Goal: Transaction & Acquisition: Purchase product/service

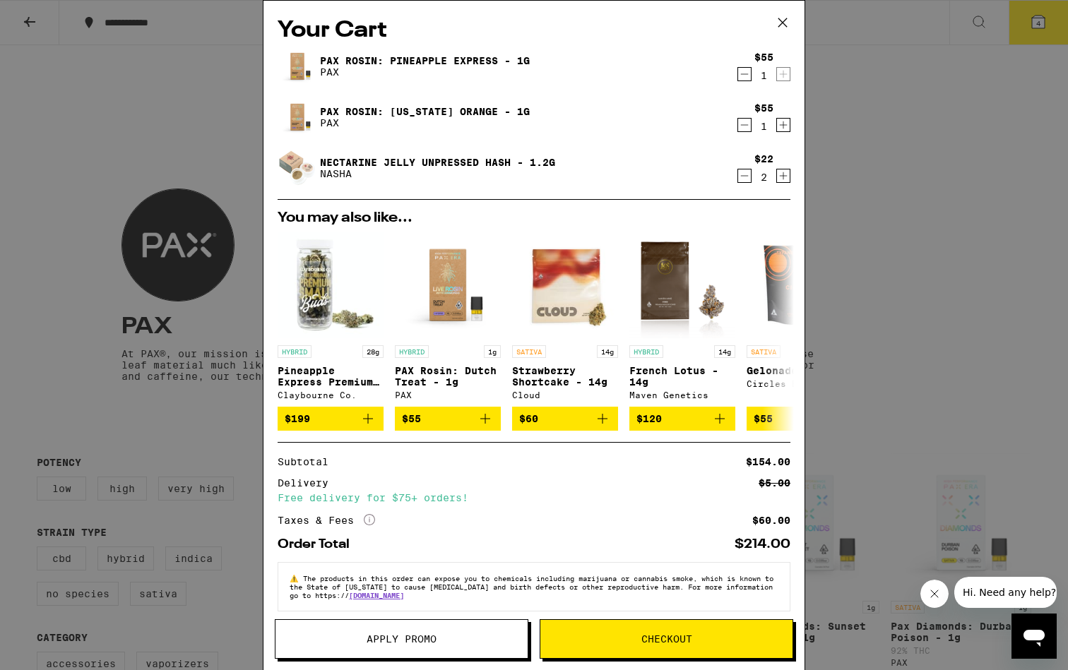
click at [697, 155] on div "Nectarine Jelly Unpressed Hash - 1.2g NASHA" at bounding box center [507, 168] width 459 height 40
click at [596, 644] on button "Checkout" at bounding box center [667, 640] width 254 height 40
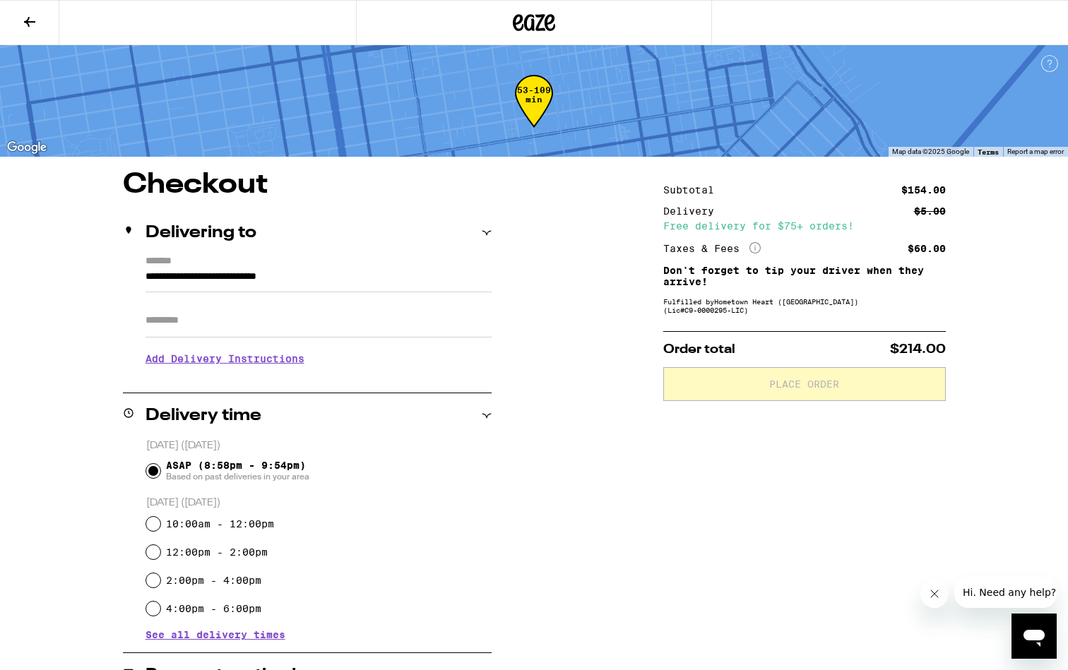
scroll to position [347, 0]
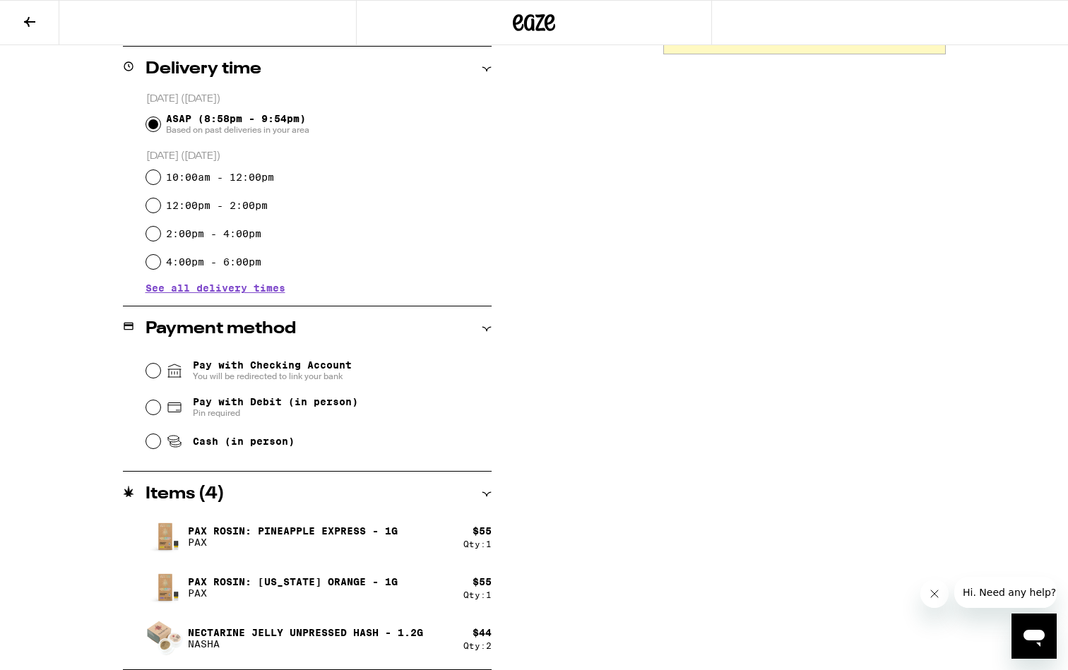
click at [231, 408] on span "Pay with Debit (in person)" at bounding box center [275, 401] width 165 height 11
click at [160, 408] on input "Pay with Debit (in person) Pin required" at bounding box center [153, 408] width 14 height 14
radio input "true"
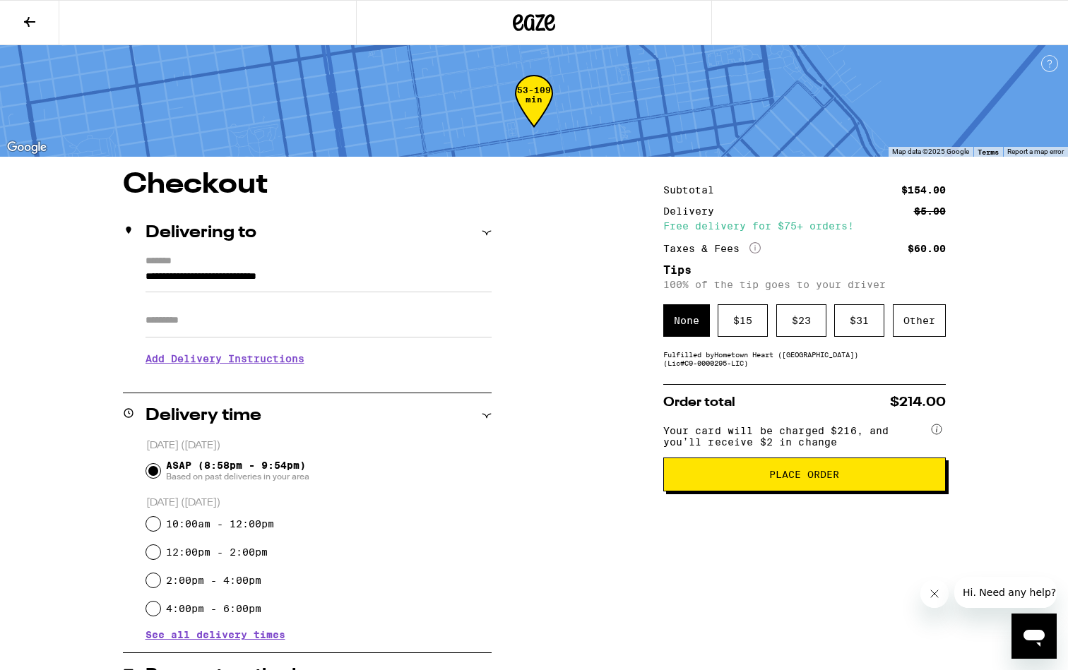
scroll to position [0, 0]
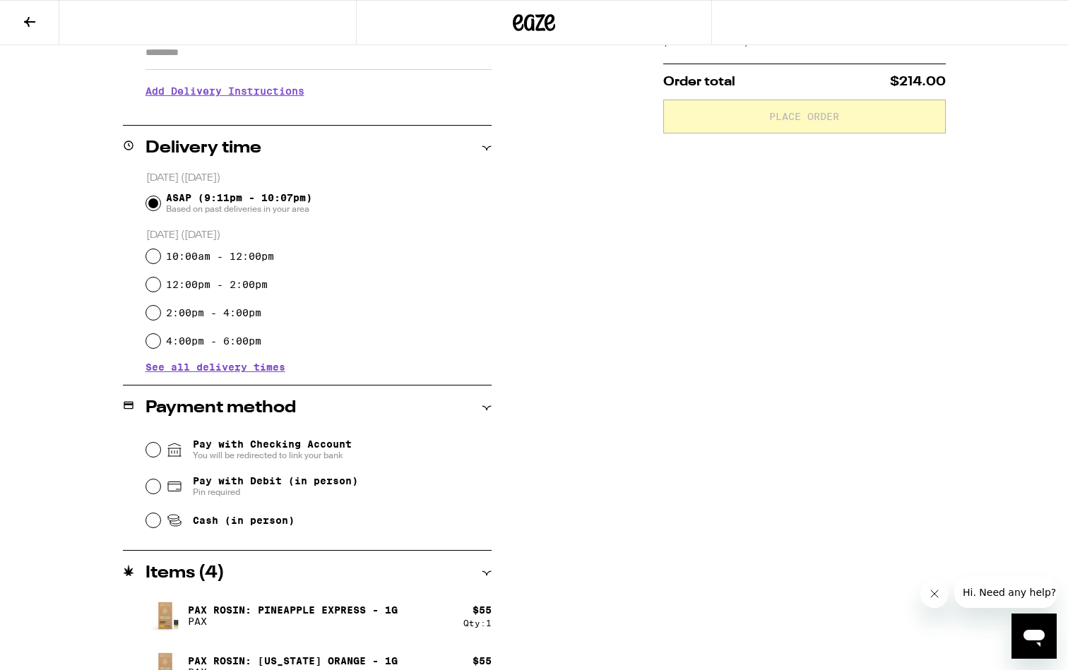
scroll to position [291, 0]
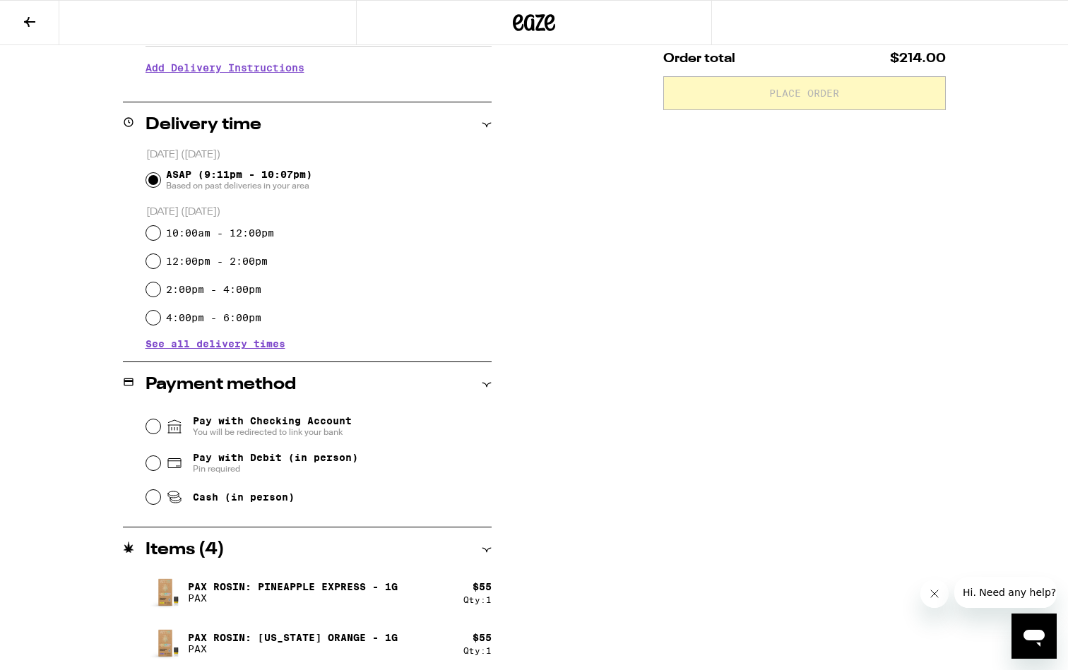
click at [194, 473] on span "Pin required" at bounding box center [275, 468] width 165 height 11
click at [160, 471] on input "Pay with Debit (in person) Pin required" at bounding box center [153, 463] width 14 height 14
radio input "true"
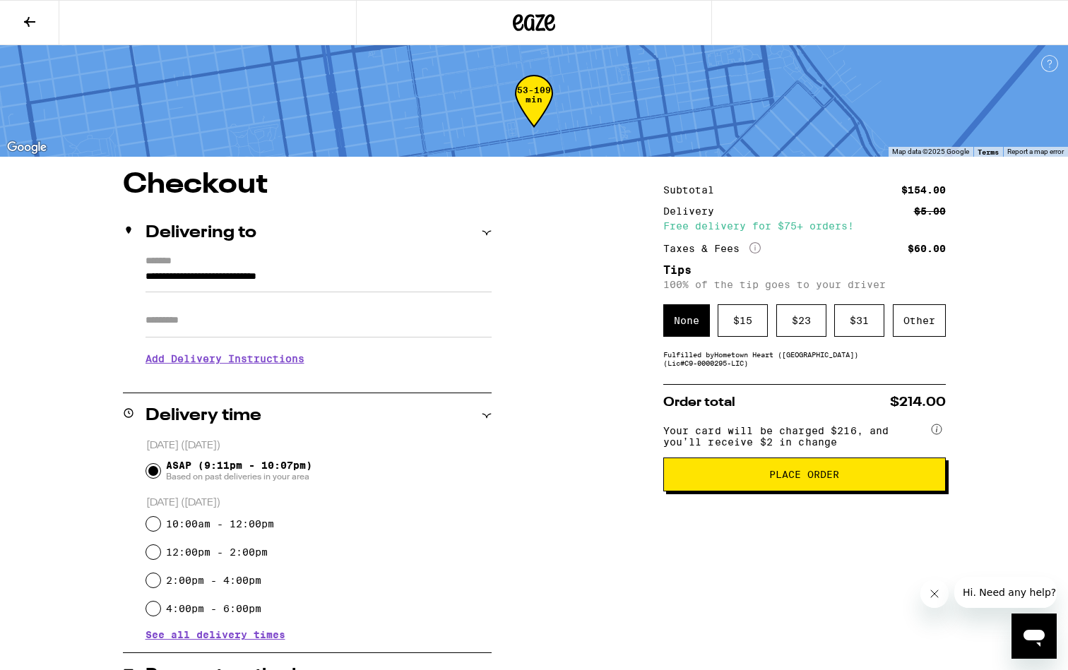
scroll to position [0, 0]
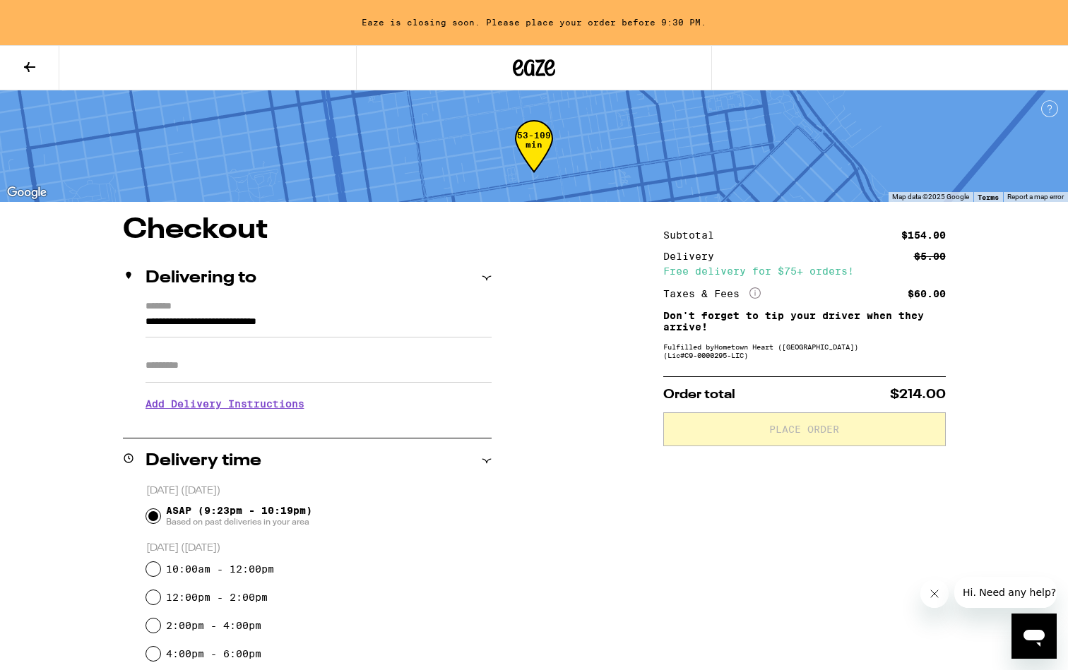
click at [218, 510] on span "ASAP (9:23pm - 10:19pm) Based on past deliveries in your area" at bounding box center [239, 516] width 146 height 23
click at [160, 510] on input "ASAP (9:23pm - 10:19pm) Based on past deliveries in your area" at bounding box center [153, 516] width 14 height 14
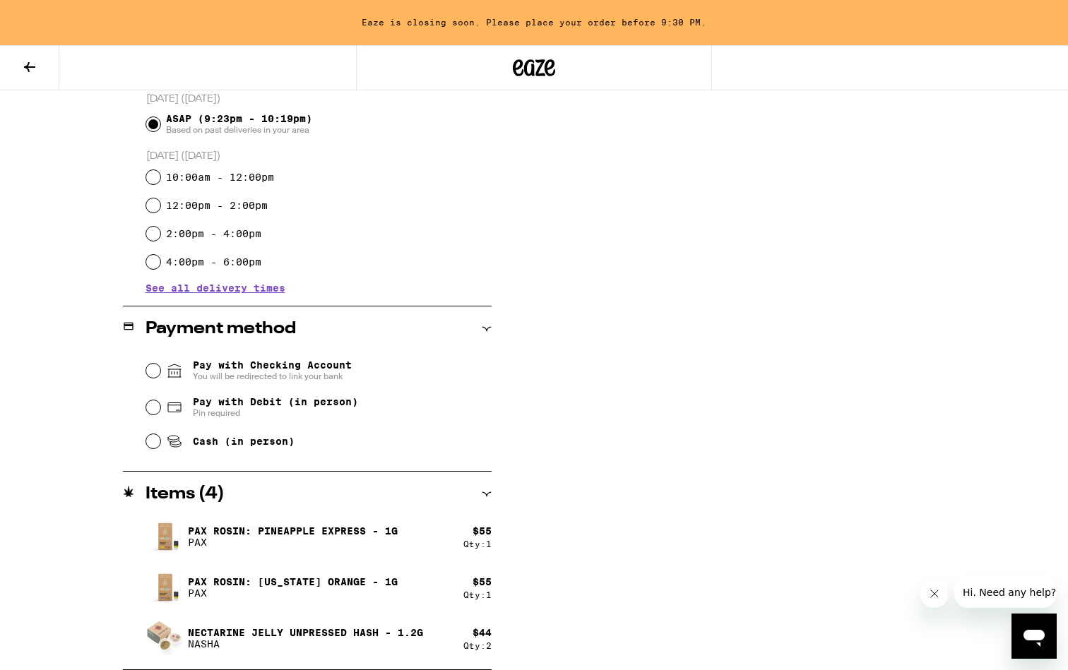
scroll to position [392, 0]
click at [200, 371] on span "Pay with Checking Account You will be redirected to link your bank" at bounding box center [272, 371] width 159 height 23
click at [160, 371] on input "Pay with Checking Account You will be redirected to link your bank" at bounding box center [153, 371] width 14 height 14
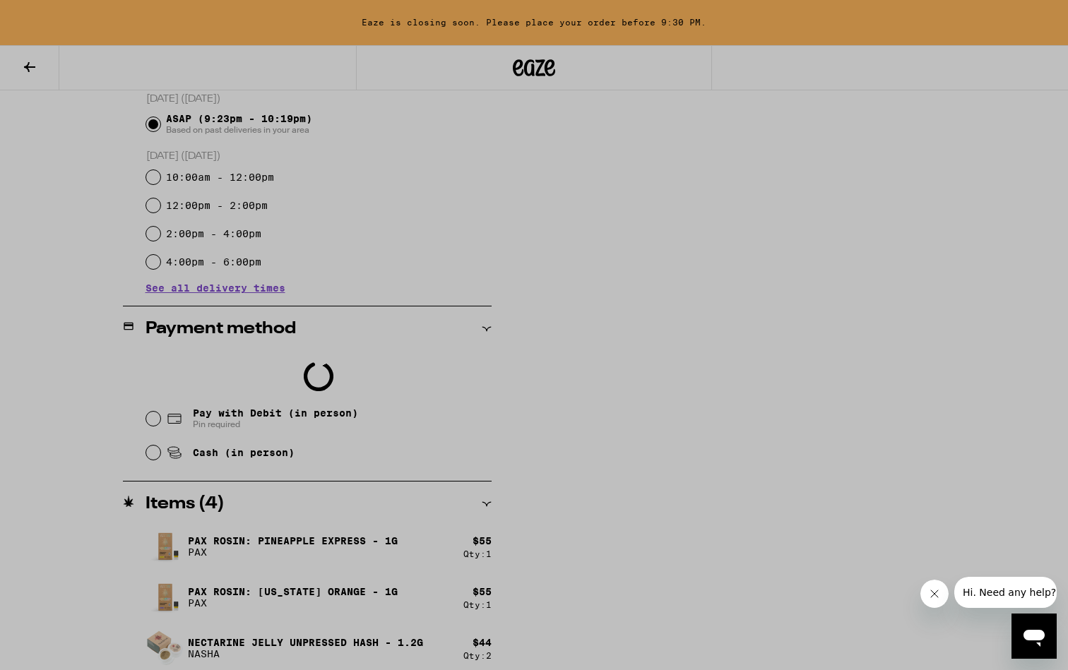
click at [210, 422] on div at bounding box center [534, 335] width 1068 height 670
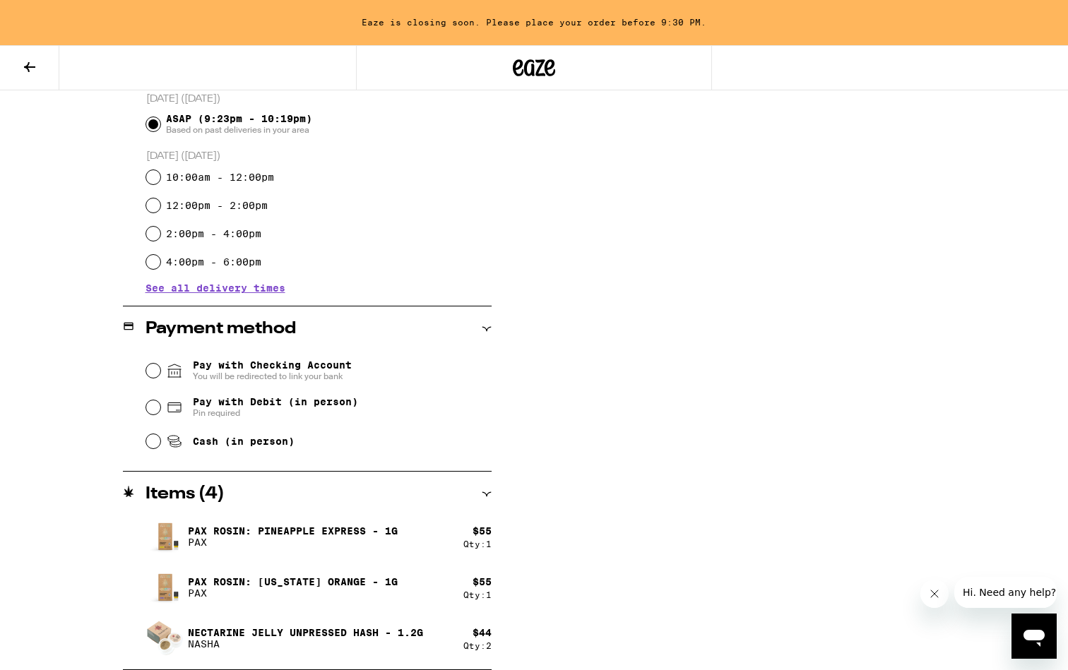
click at [187, 408] on span "Pay with Debit (in person) Pin required" at bounding box center [262, 407] width 192 height 23
click at [160, 408] on input "Pay with Debit (in person) Pin required" at bounding box center [153, 408] width 14 height 14
radio input "true"
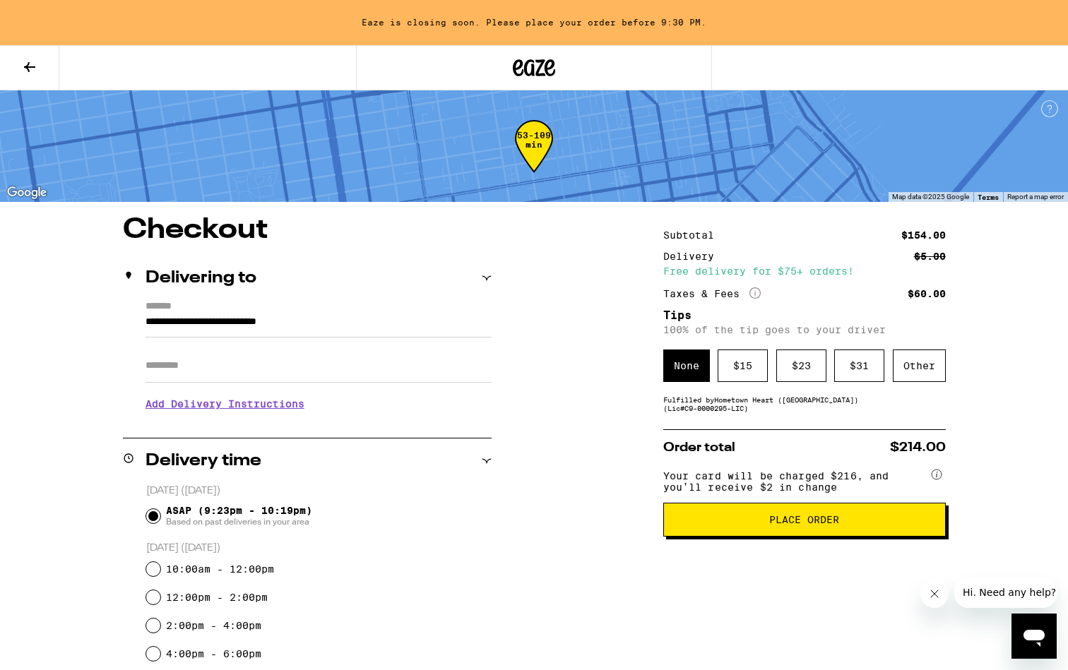
scroll to position [0, 0]
click at [912, 379] on div "Other" at bounding box center [919, 366] width 53 height 32
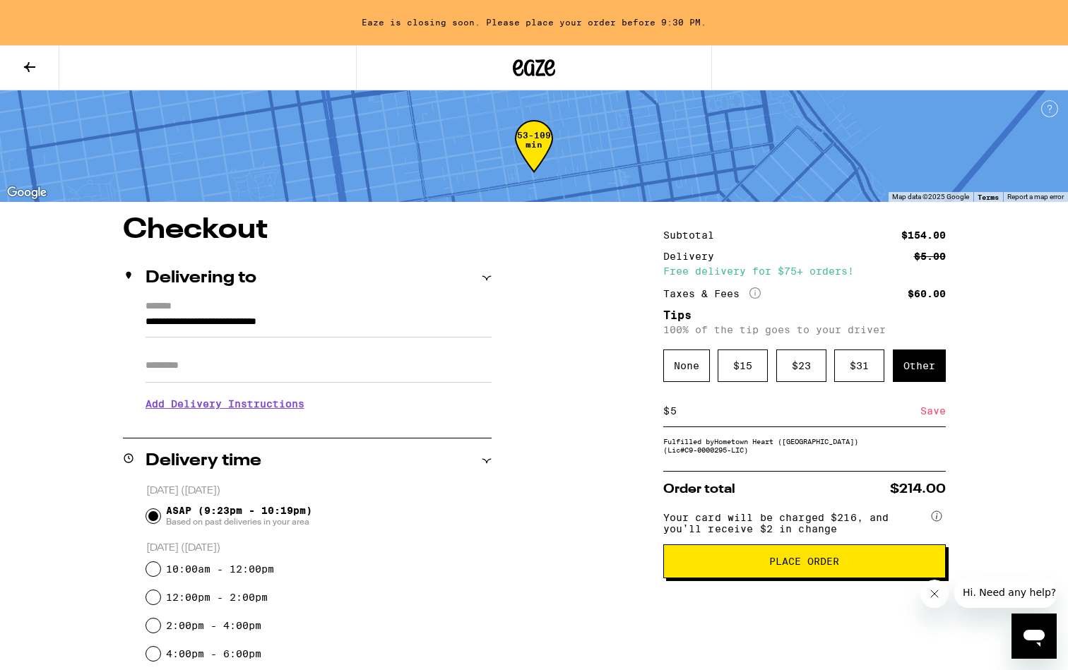
type input "5"
click at [969, 397] on div "**********" at bounding box center [533, 639] width 1017 height 846
click at [933, 488] on div "Order total $214.00 Your card will be charged $216, and you’ll receive $2 in ch…" at bounding box center [804, 524] width 283 height 107
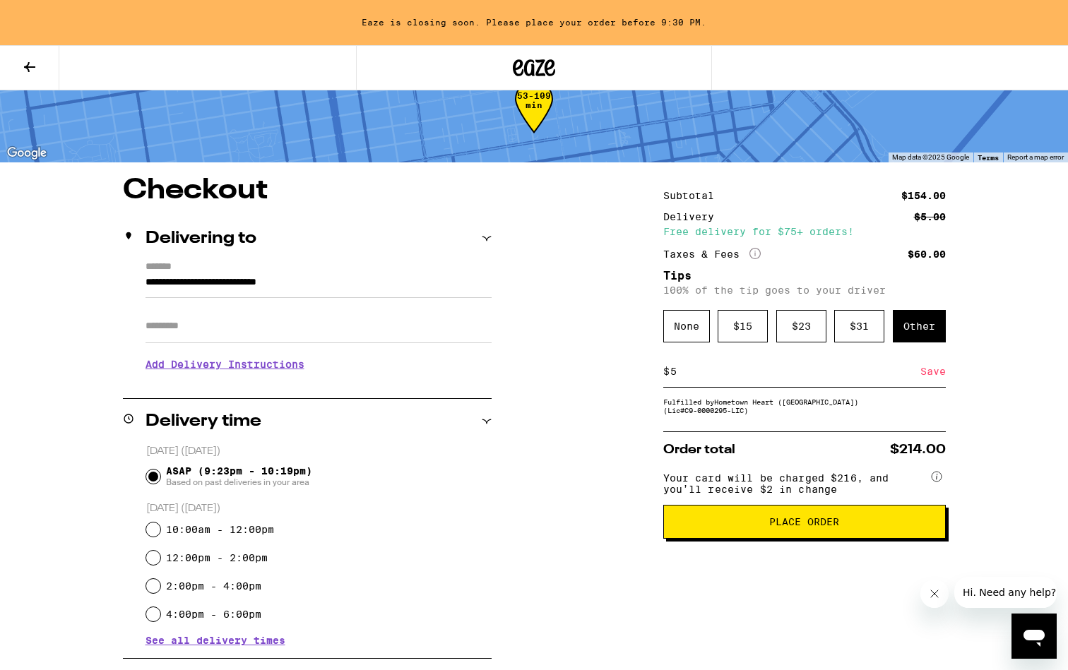
scroll to position [53, 0]
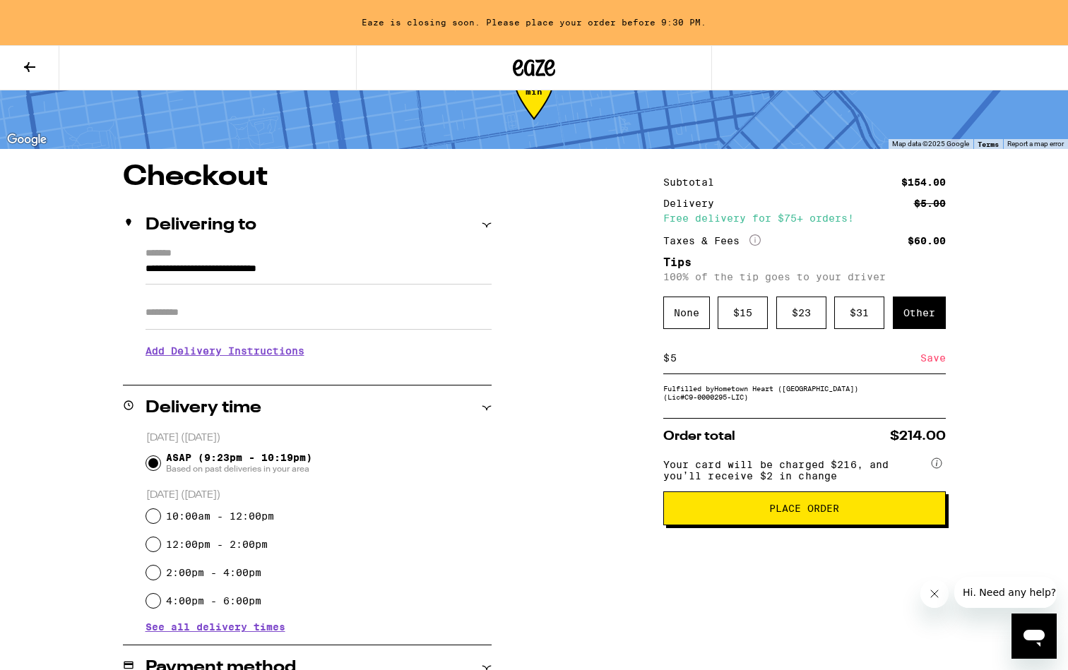
click at [779, 396] on div "Fulfilled by Hometown Heart (San Francisco) (Lic# C9-0000295-LIC )" at bounding box center [804, 392] width 283 height 17
click at [921, 364] on div "Save" at bounding box center [933, 358] width 25 height 31
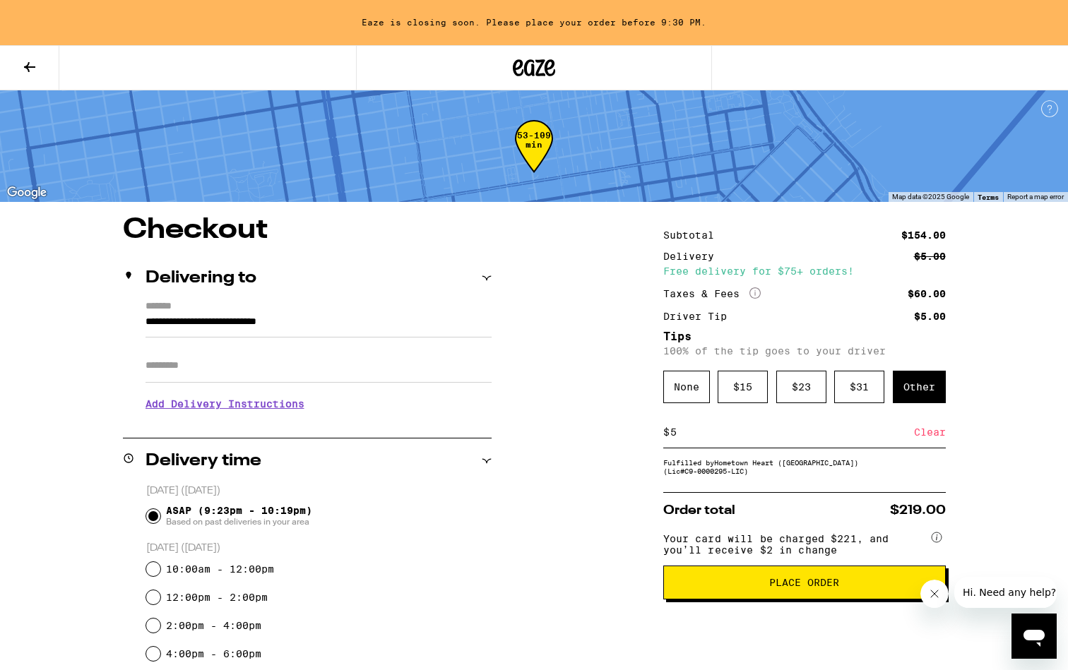
scroll to position [0, 0]
click at [23, 70] on icon at bounding box center [29, 67] width 17 height 17
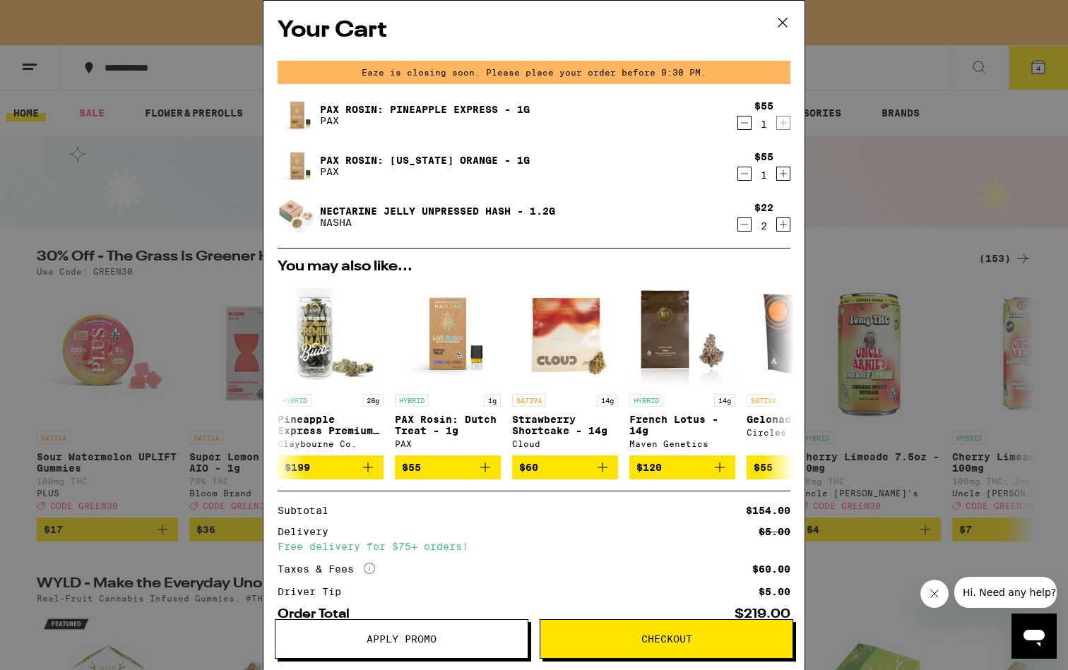
click at [93, 377] on div "Your Cart Eaze is closing soon. Please place your order before 9:30 PM. PAX Ros…" at bounding box center [534, 335] width 1068 height 670
click at [349, 633] on div "Your Cart Eaze is closing soon. Please place your order before 9:30 PM. PAX Ros…" at bounding box center [534, 335] width 543 height 670
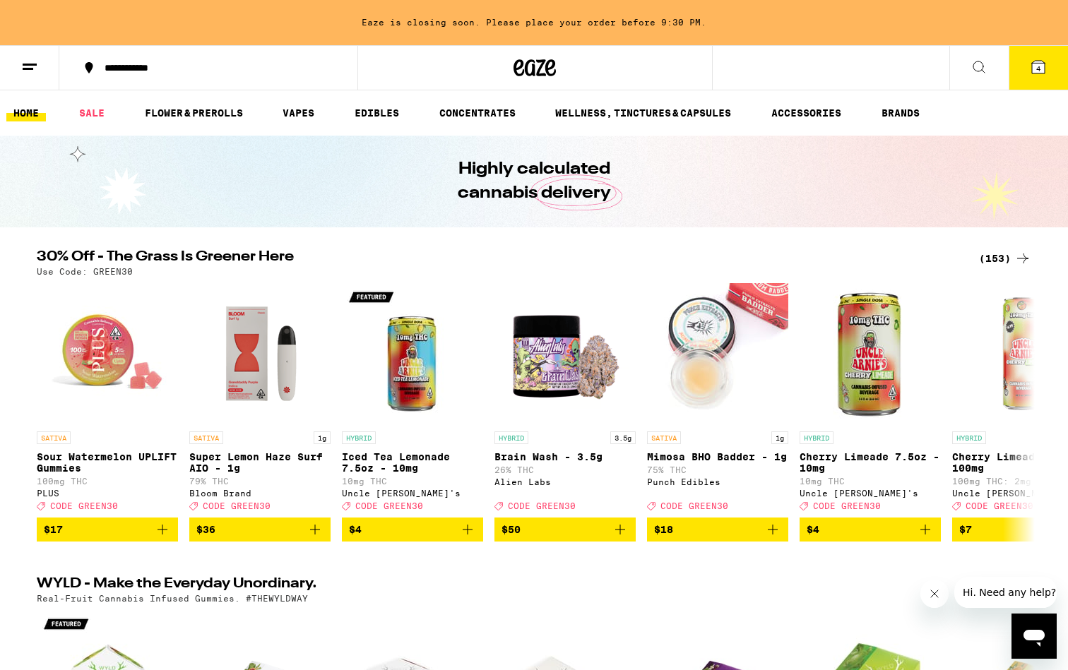
click at [1011, 76] on button "4" at bounding box center [1038, 68] width 59 height 44
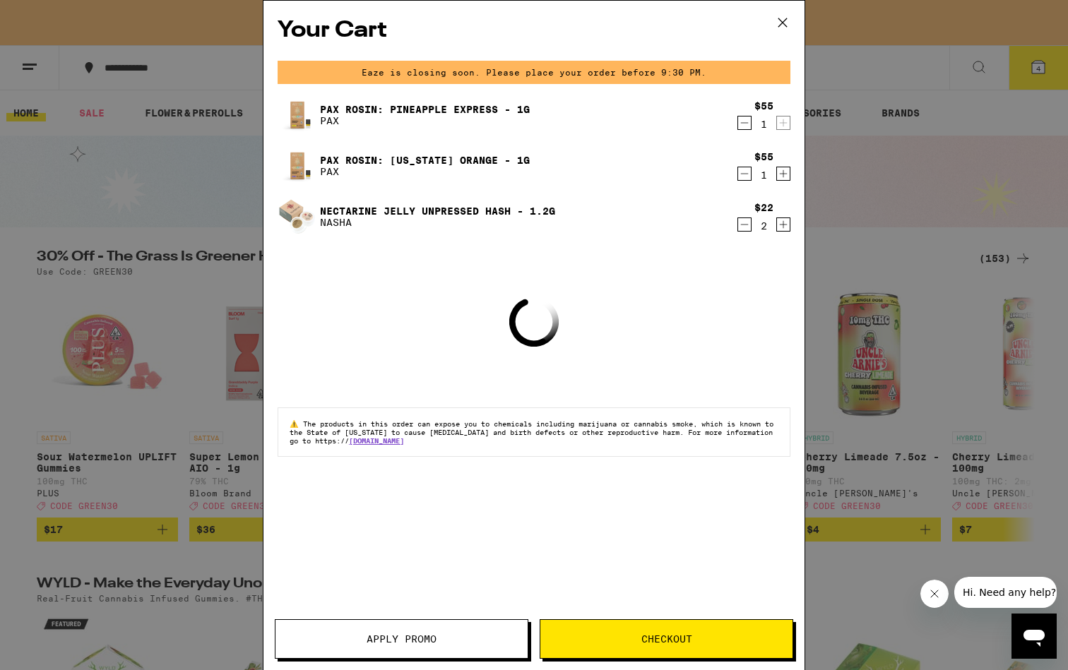
click at [384, 613] on div "Your Cart Eaze is closing soon. Please place your order before 9:30 PM. PAX Ros…" at bounding box center [534, 314] width 541 height 627
click at [377, 627] on button "Apply Promo" at bounding box center [402, 640] width 254 height 40
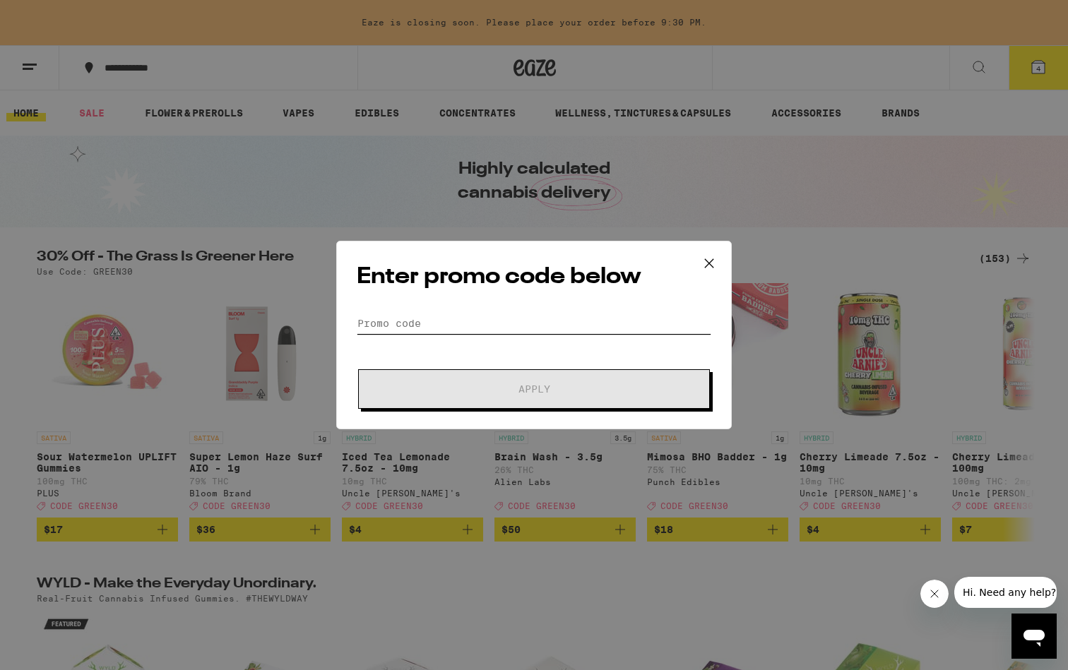
click at [435, 321] on input "Promo Code" at bounding box center [534, 323] width 355 height 21
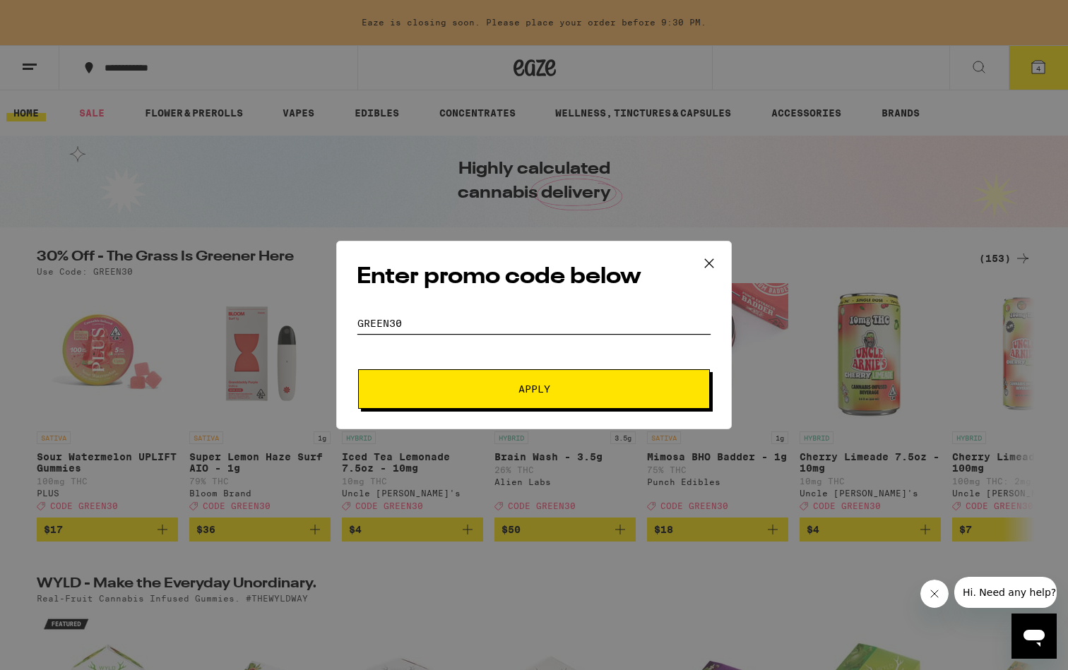
type input "GREEN30"
click at [534, 389] on button "Apply" at bounding box center [534, 390] width 352 height 40
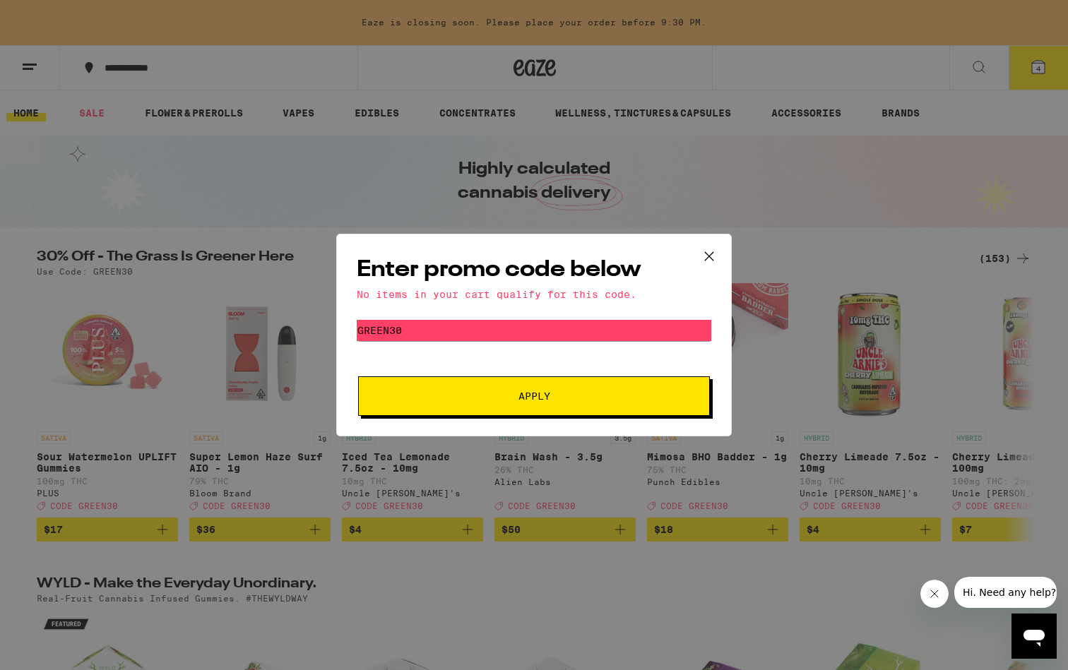
click at [705, 255] on icon at bounding box center [709, 256] width 21 height 21
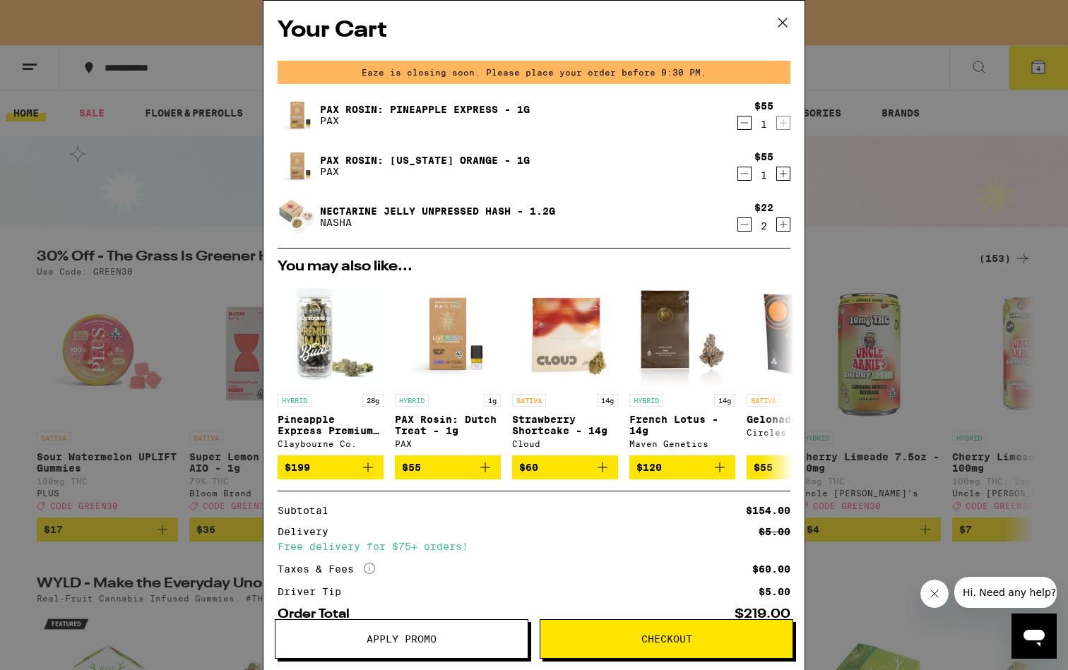
click at [660, 639] on span "Checkout" at bounding box center [667, 639] width 51 height 10
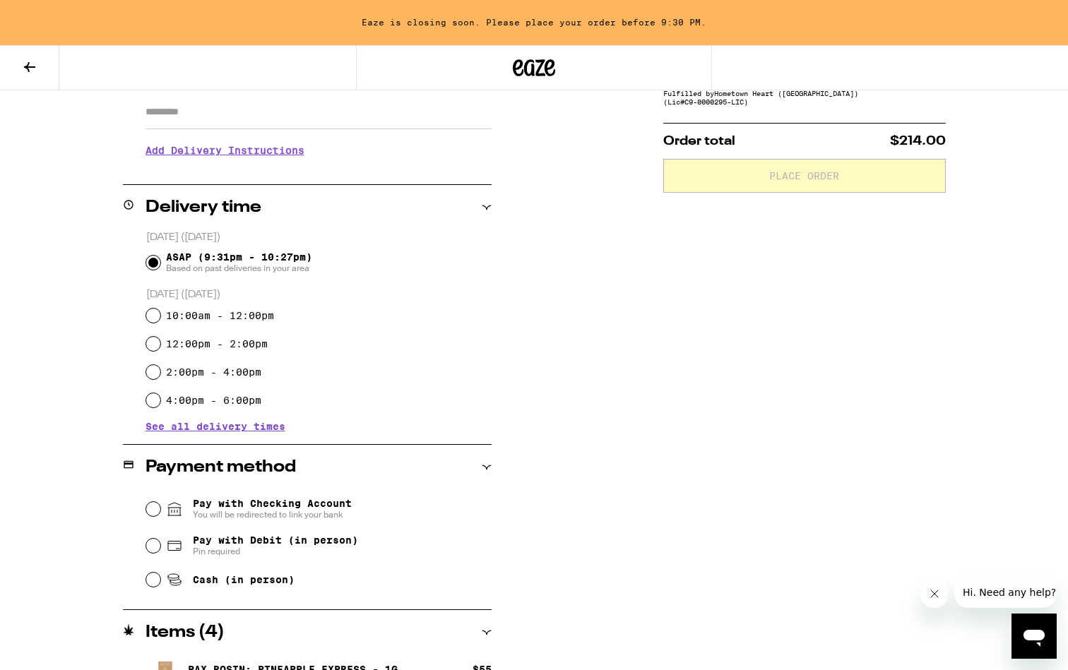
scroll to position [331, 0]
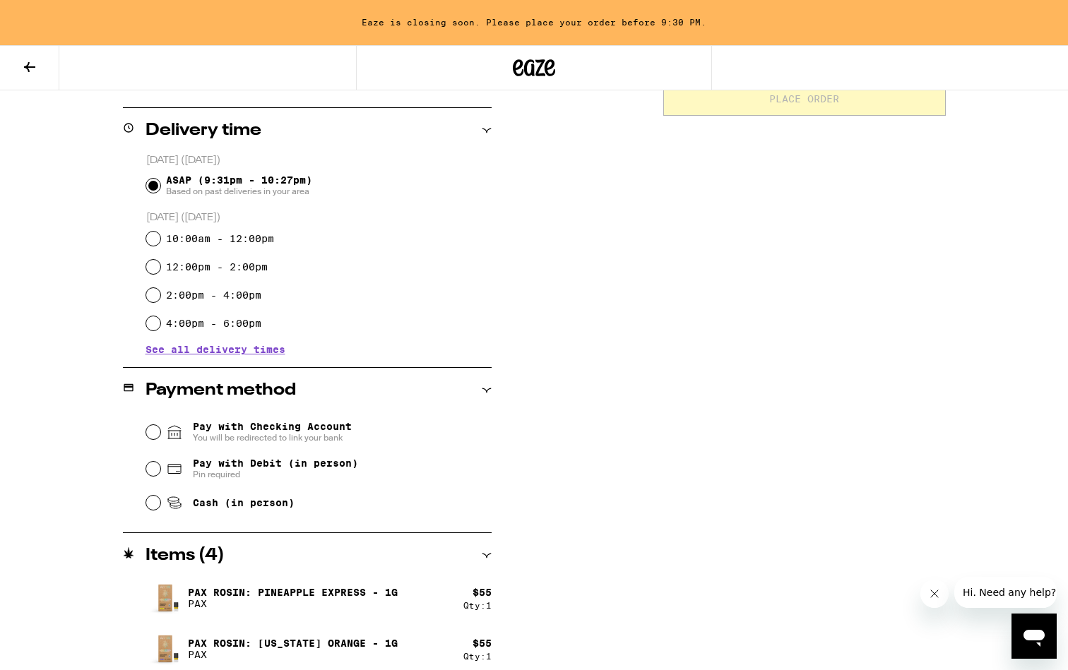
click at [291, 458] on div "Pay with Debit (in person) Pin required" at bounding box center [318, 469] width 345 height 37
click at [297, 466] on span "Pay with Debit (in person)" at bounding box center [275, 463] width 165 height 11
click at [160, 466] on input "Pay with Debit (in person) Pin required" at bounding box center [153, 469] width 14 height 14
radio input "true"
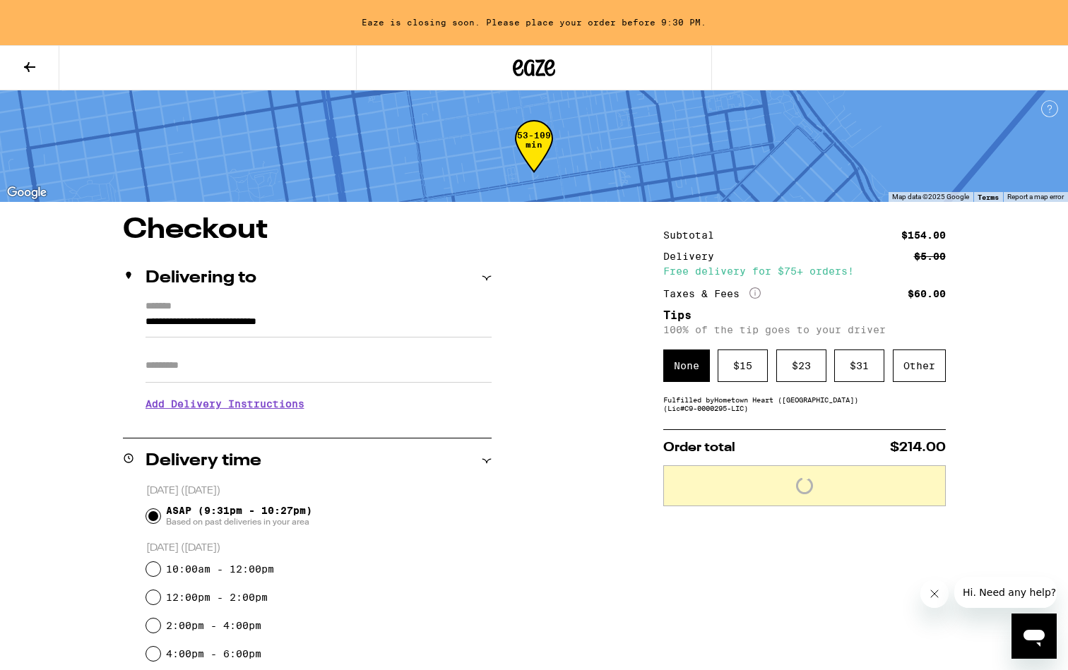
scroll to position [0, 0]
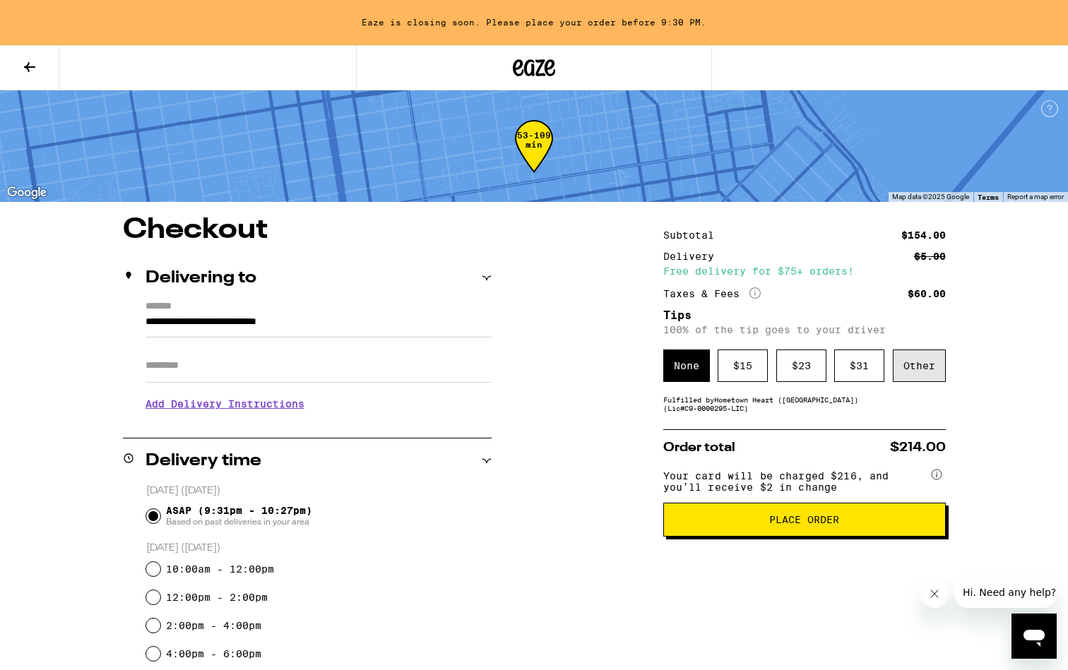
click at [908, 374] on div "Other" at bounding box center [919, 366] width 53 height 32
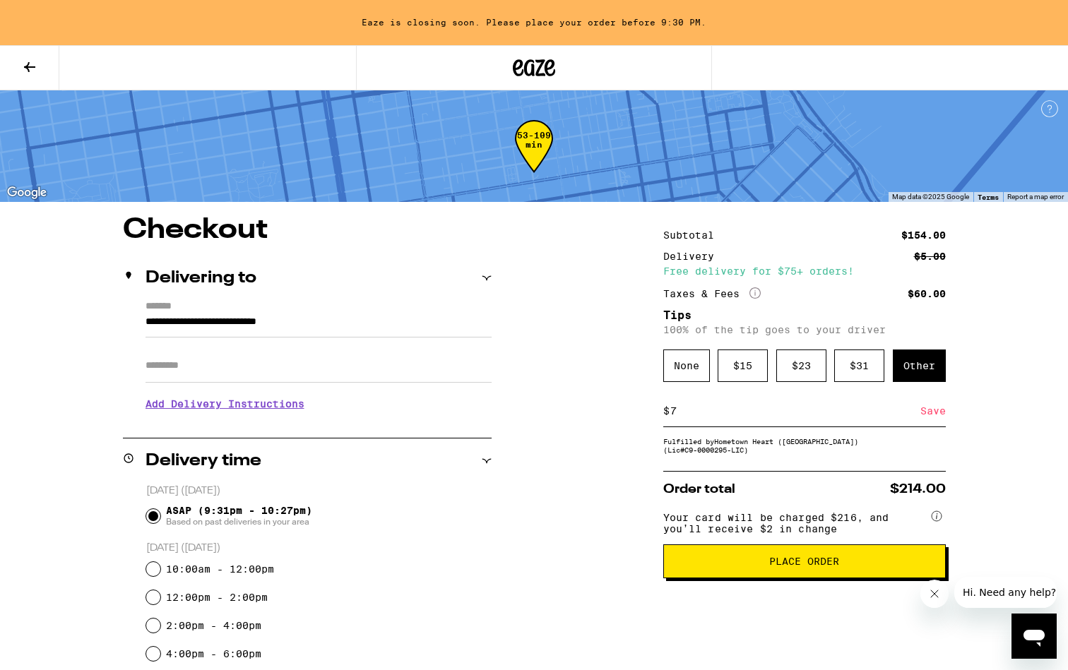
type input "7"
click at [933, 422] on div "Save" at bounding box center [933, 411] width 25 height 31
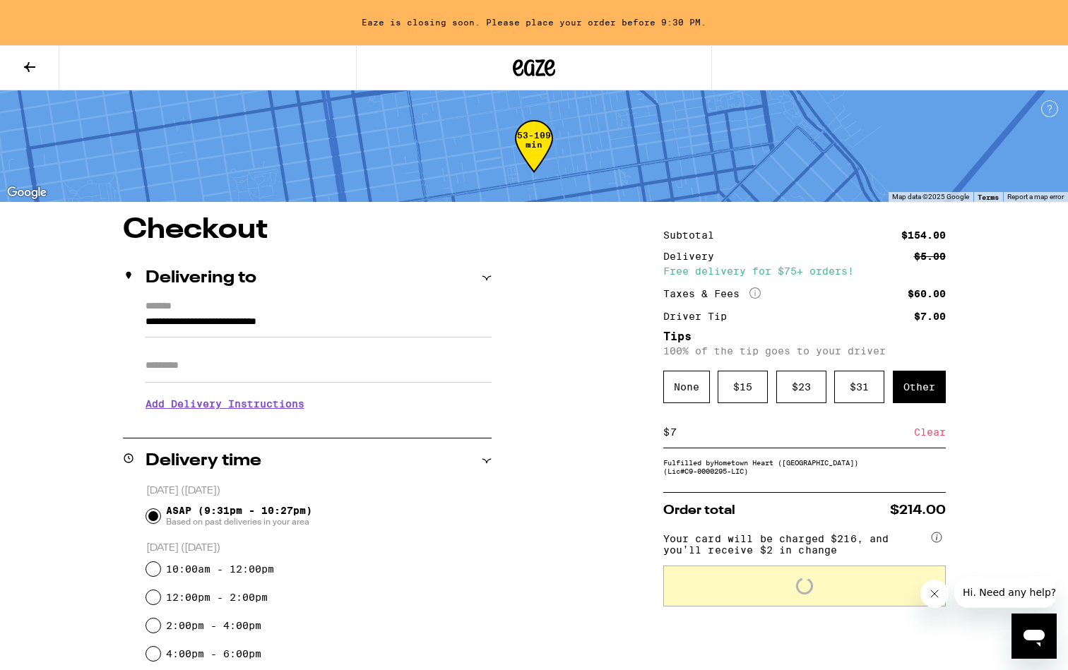
click at [923, 401] on div "Other" at bounding box center [919, 387] width 53 height 32
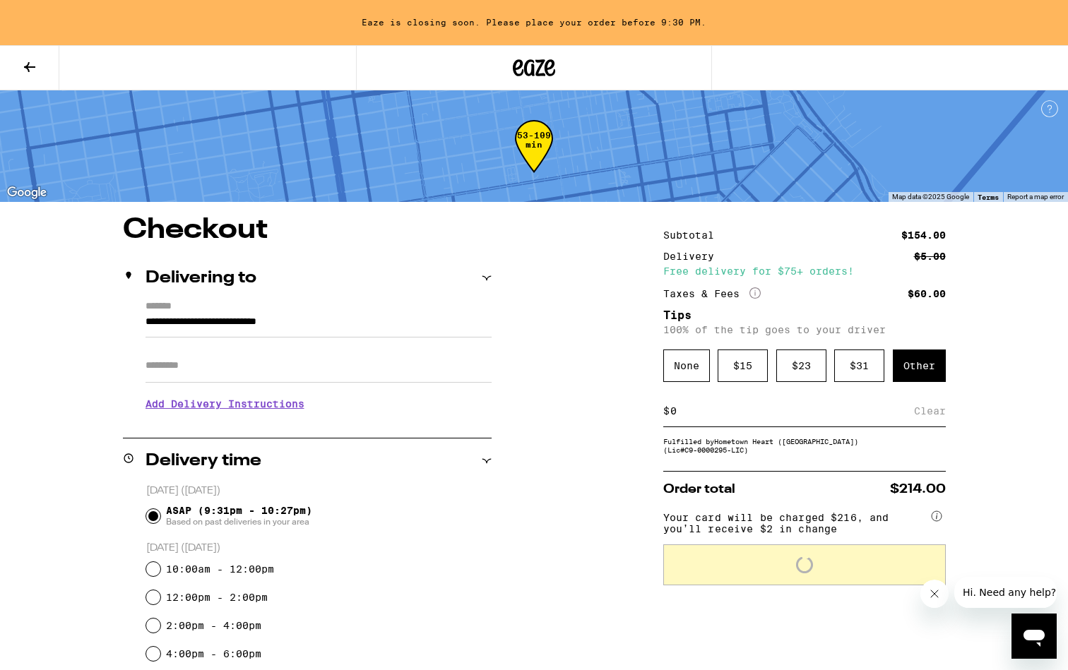
click at [771, 412] on input at bounding box center [792, 411] width 244 height 13
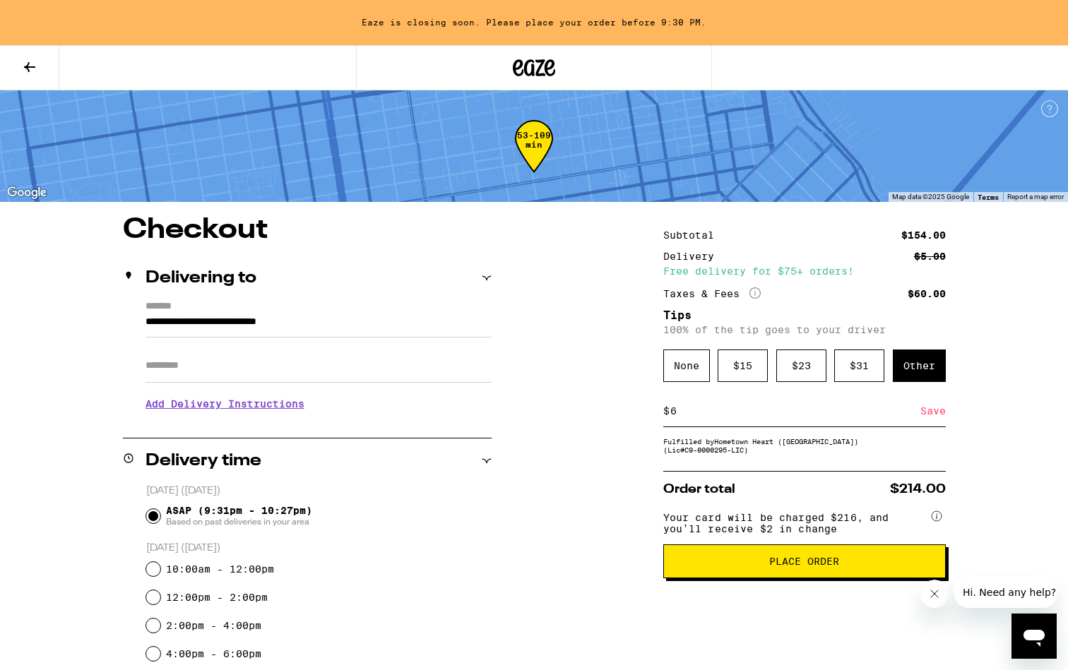
type input "6"
click at [933, 415] on div "Save" at bounding box center [933, 411] width 25 height 31
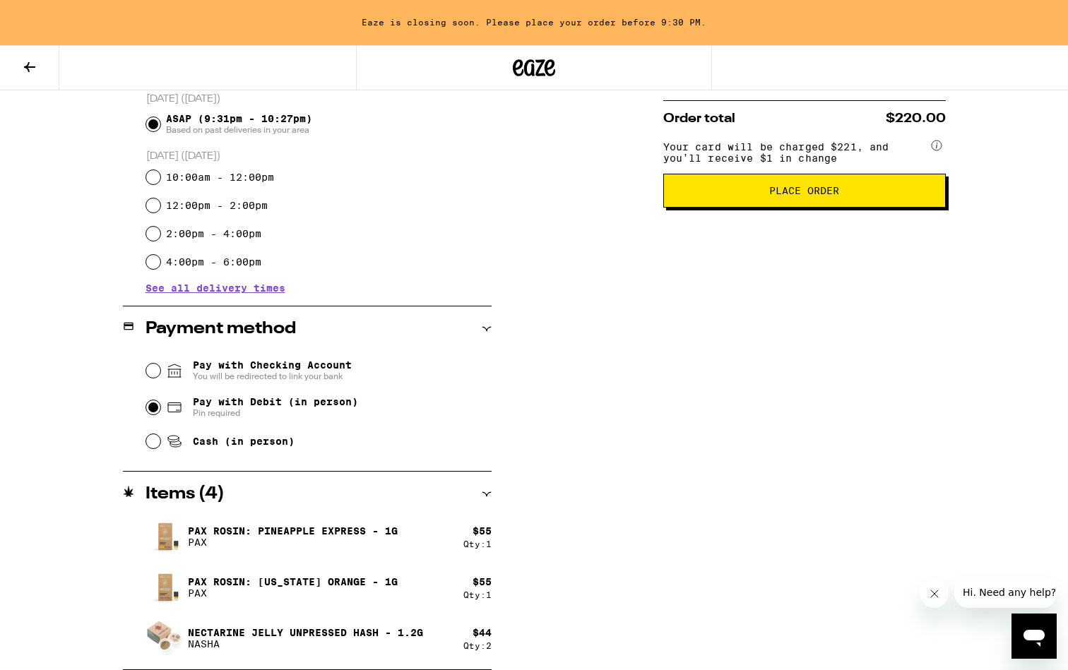
scroll to position [392, 0]
click at [763, 208] on button "Place Order" at bounding box center [804, 191] width 283 height 34
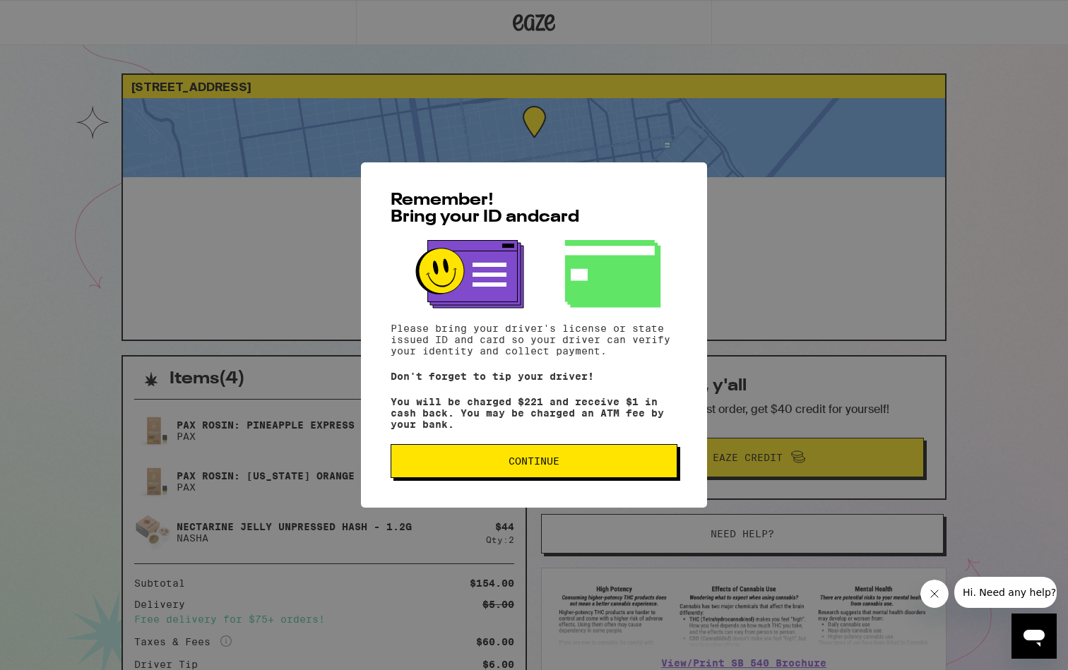
click at [572, 458] on button "Continue" at bounding box center [534, 461] width 287 height 34
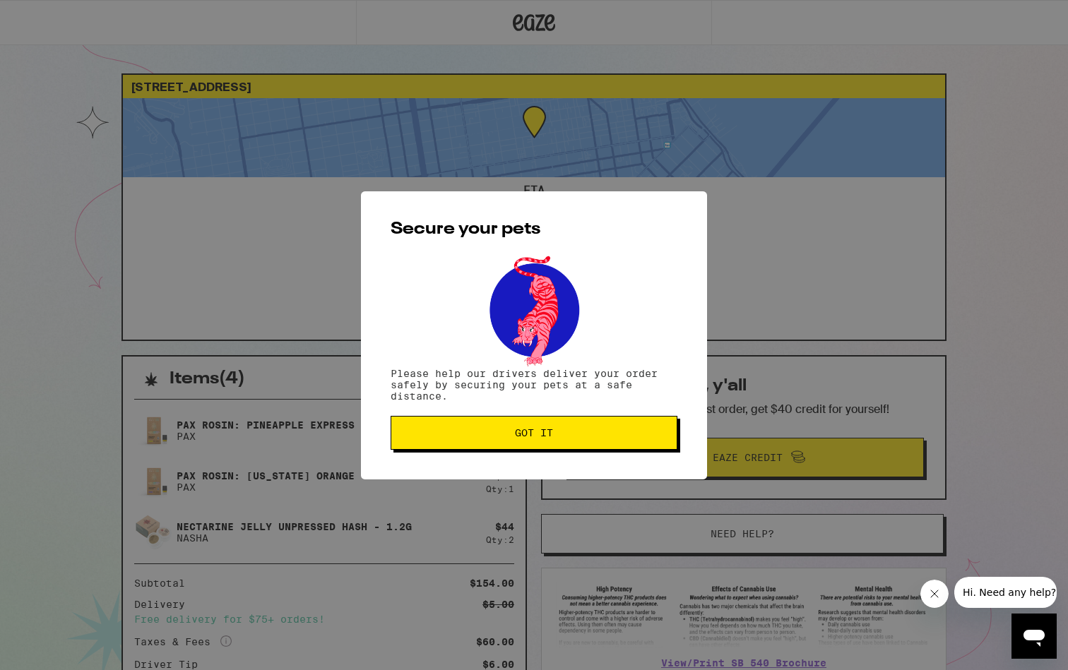
click at [569, 473] on div "Secure your pets Please help our drivers deliver your order safely by securing …" at bounding box center [534, 335] width 346 height 288
click at [568, 450] on button "Got it" at bounding box center [534, 433] width 287 height 34
